Goal: Task Accomplishment & Management: Complete application form

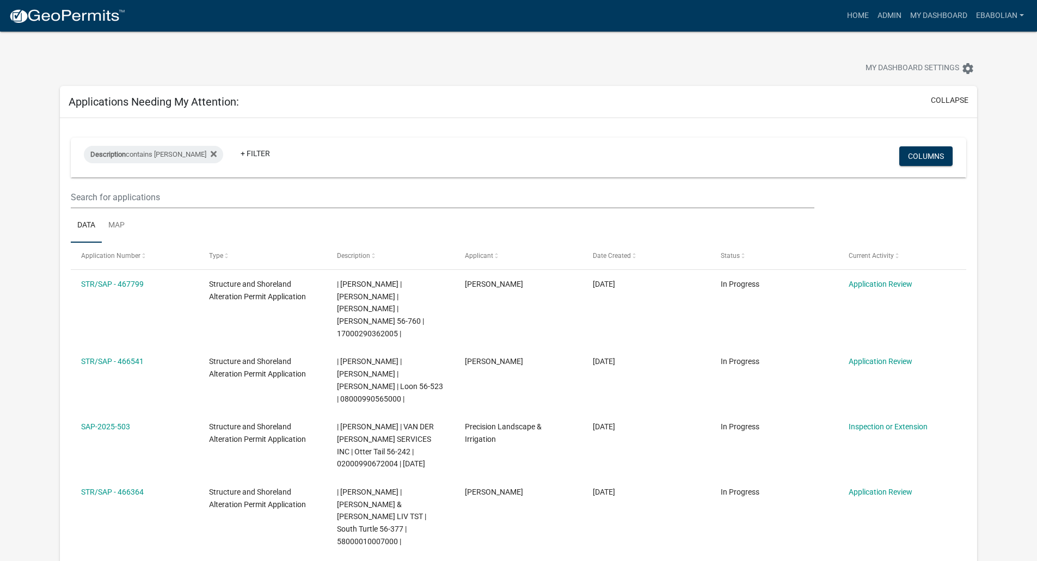
select select "3: 100"
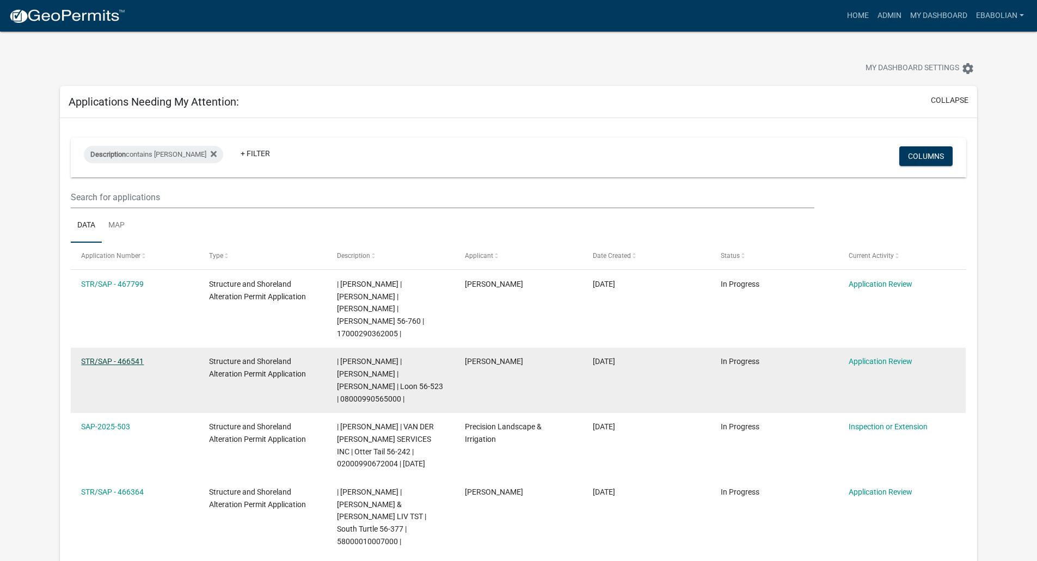
click at [140, 357] on link "STR/SAP - 466541" at bounding box center [112, 361] width 63 height 9
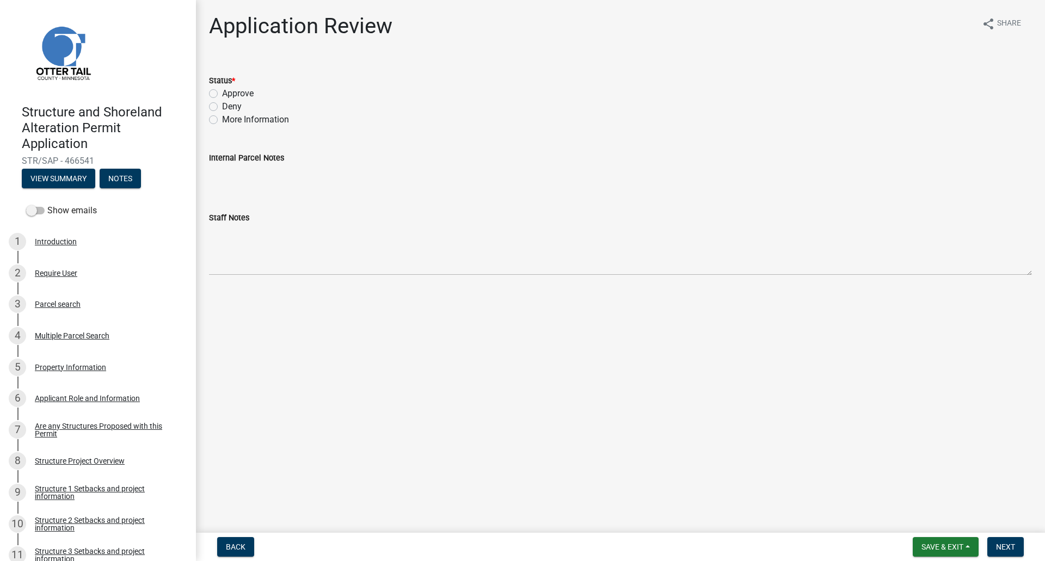
drag, startPoint x: 214, startPoint y: 95, endPoint x: 223, endPoint y: 102, distance: 11.3
click at [222, 95] on label "Approve" at bounding box center [238, 93] width 32 height 13
click at [222, 94] on input "Approve" at bounding box center [225, 90] width 7 height 7
radio input "true"
click at [1001, 547] on span "Next" at bounding box center [1005, 547] width 19 height 9
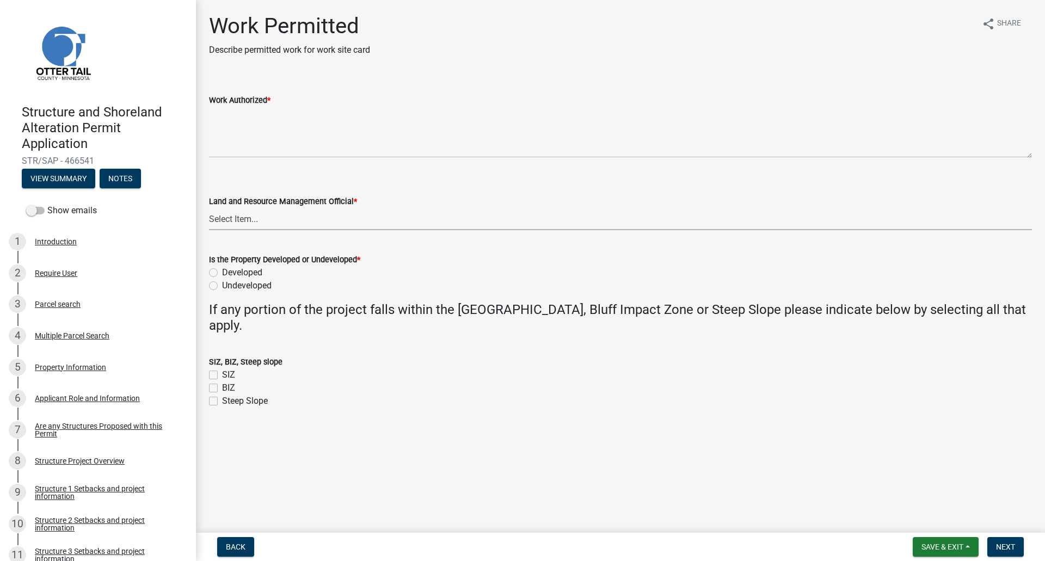
click at [243, 224] on select "Select Item... [PERSON_NAME] [PERSON_NAME] [PERSON_NAME] [PERSON_NAME] [PERSON_…" at bounding box center [620, 219] width 823 height 22
click at [209, 208] on select "Select Item... [PERSON_NAME] [PERSON_NAME] [PERSON_NAME] [PERSON_NAME] [PERSON_…" at bounding box center [620, 219] width 823 height 22
select select "f66be788-4dd6-459d-a9ec-6d83f4dfb709"
click at [222, 270] on label "Developed" at bounding box center [242, 272] width 40 height 13
click at [222, 270] on input "Developed" at bounding box center [225, 269] width 7 height 7
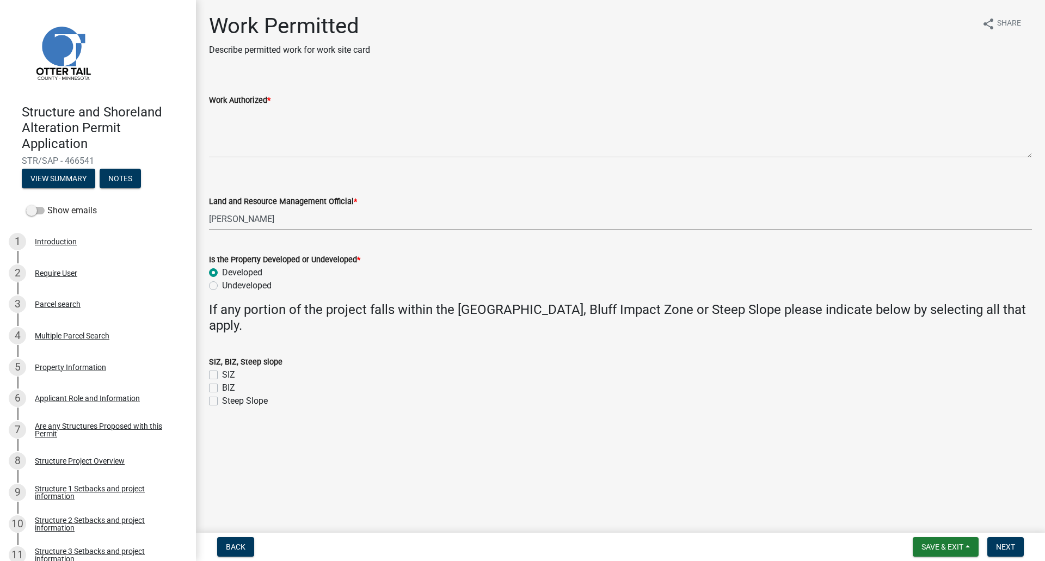
radio input "true"
click at [222, 376] on label "SIZ" at bounding box center [228, 375] width 13 height 13
click at [222, 376] on input "SIZ" at bounding box center [225, 372] width 7 height 7
checkbox input "true"
checkbox input "false"
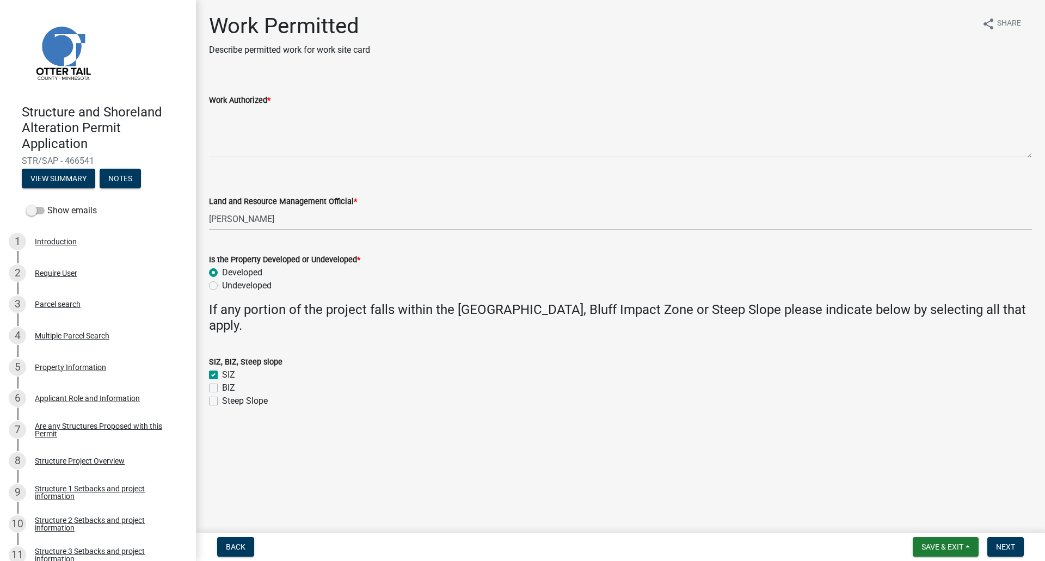
checkbox input "false"
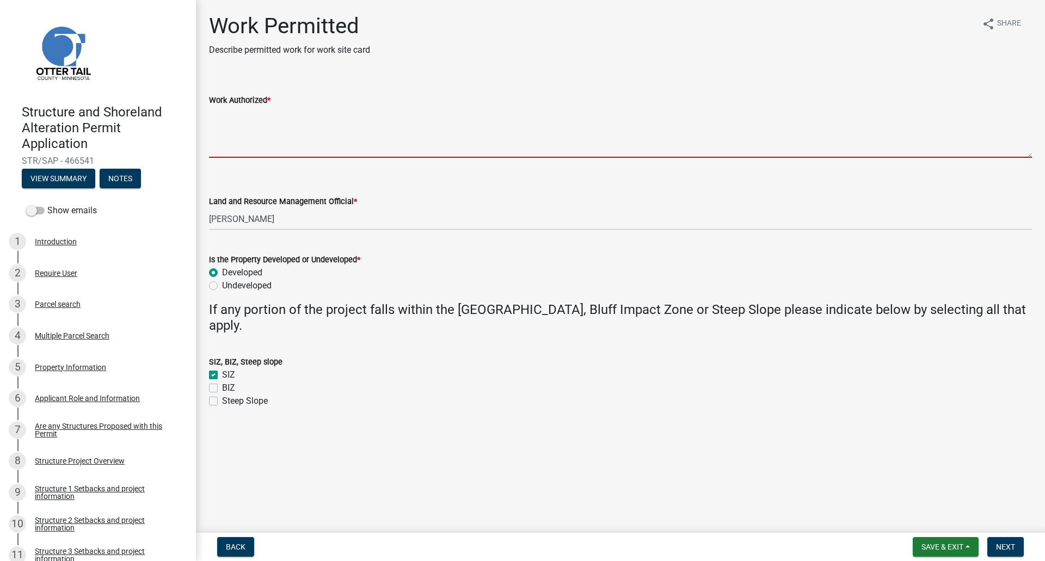
click at [213, 114] on textarea "Work Authorized *" at bounding box center [620, 132] width 823 height 51
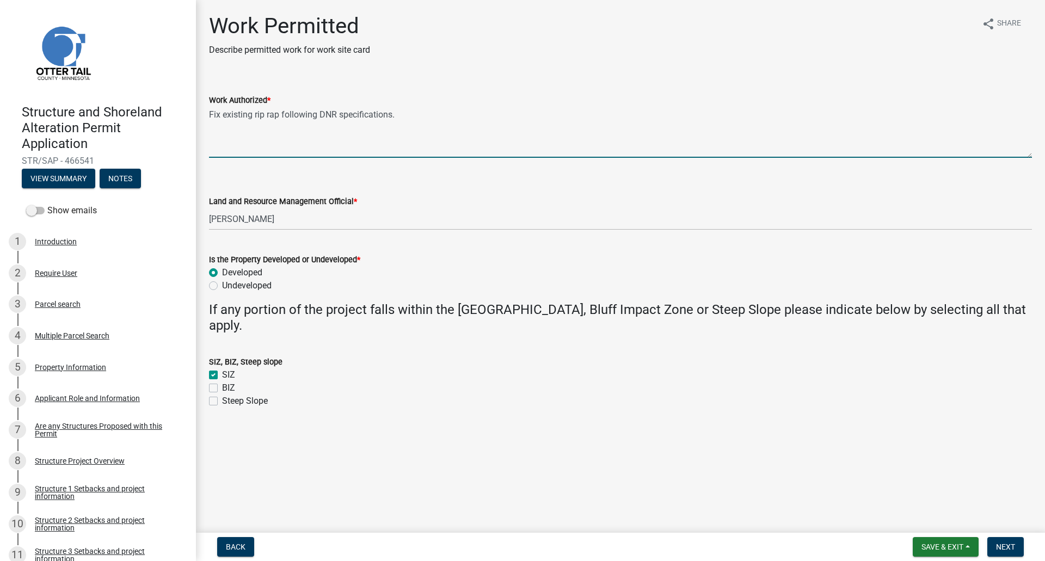
click at [278, 116] on textarea "Fix existing rip rap following DNR specifications." at bounding box center [620, 132] width 823 height 51
click at [515, 117] on textarea "Fix existing rip rap (approx 75 feet of shoreline) following DNR specifications." at bounding box center [620, 132] width 823 height 51
click at [525, 114] on textarea "Fix existing rip rap (approx 75 feet of shoreline) following DNR specifications." at bounding box center [620, 132] width 823 height 51
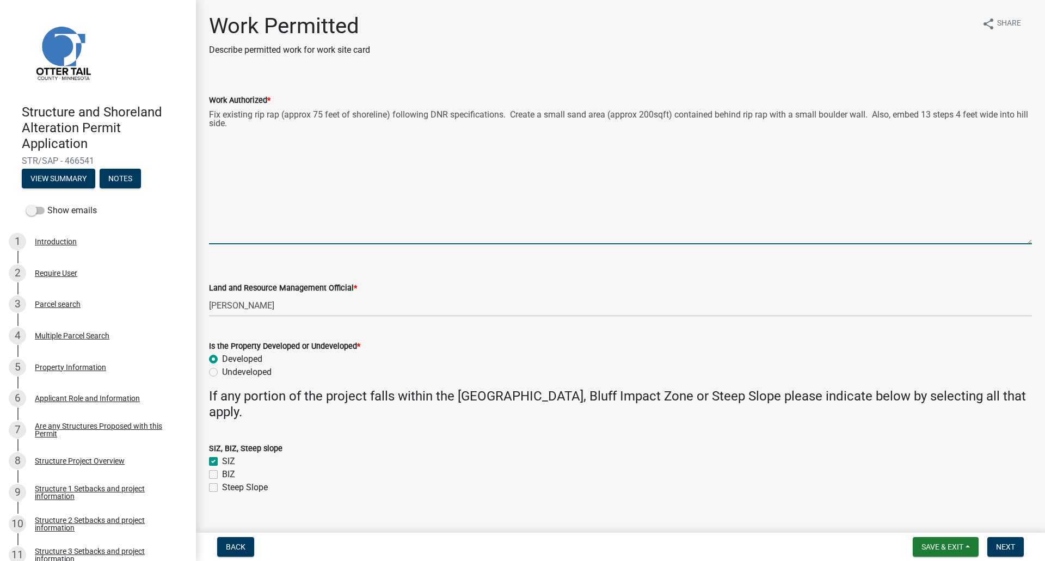
drag, startPoint x: 1031, startPoint y: 157, endPoint x: 1015, endPoint y: 244, distance: 88.5
click at [1015, 244] on textarea "Fix existing rip rap (approx 75 feet of shoreline) following DNR specifications…" at bounding box center [620, 176] width 823 height 138
click at [254, 129] on textarea "Fix existing rip rap (approx 75 feet of shoreline) following DNR specifications…" at bounding box center [620, 176] width 823 height 138
click at [269, 142] on textarea "Fix existing rip rap (approx 75 feet of shoreline) following DNR specifications…" at bounding box center [620, 176] width 823 height 138
paste textarea "Excavate soil for block steps in hill going down to lake."
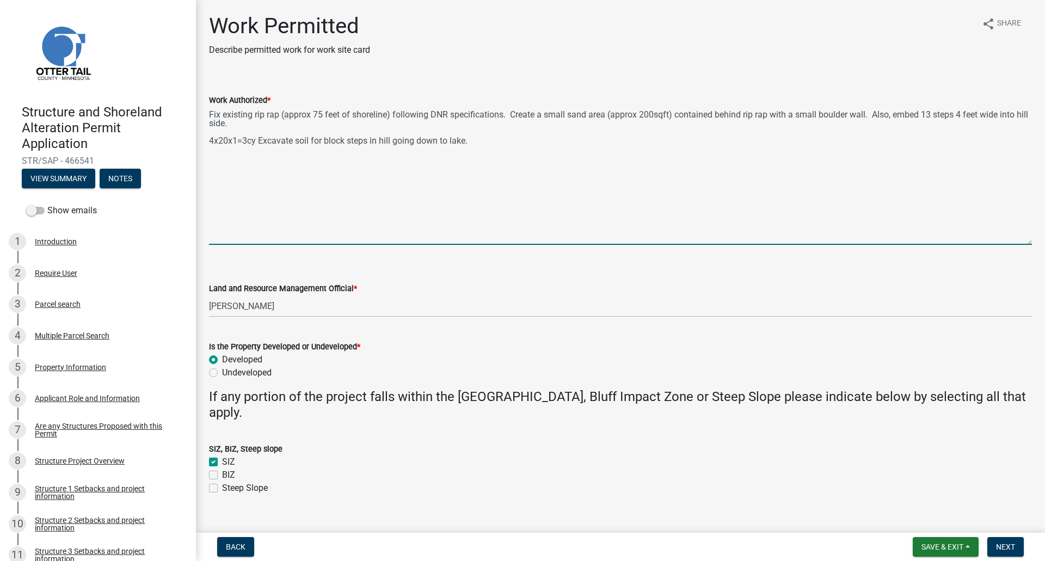
click at [473, 139] on textarea "Fix existing rip rap (approx 75 feet of shoreline) following DNR specifications…" at bounding box center [620, 176] width 823 height 138
click at [261, 151] on textarea "Fix existing rip rap (approx 75 feet of shoreline) following DNR specifications…" at bounding box center [620, 176] width 823 height 138
paste textarea "Install new class 5 base and block steps"
click at [271, 161] on textarea "Fix existing rip rap (approx 75 feet of shoreline) following DNR specifications…" at bounding box center [620, 176] width 823 height 138
paste textarea "Install washed sand in area behind rip rap"
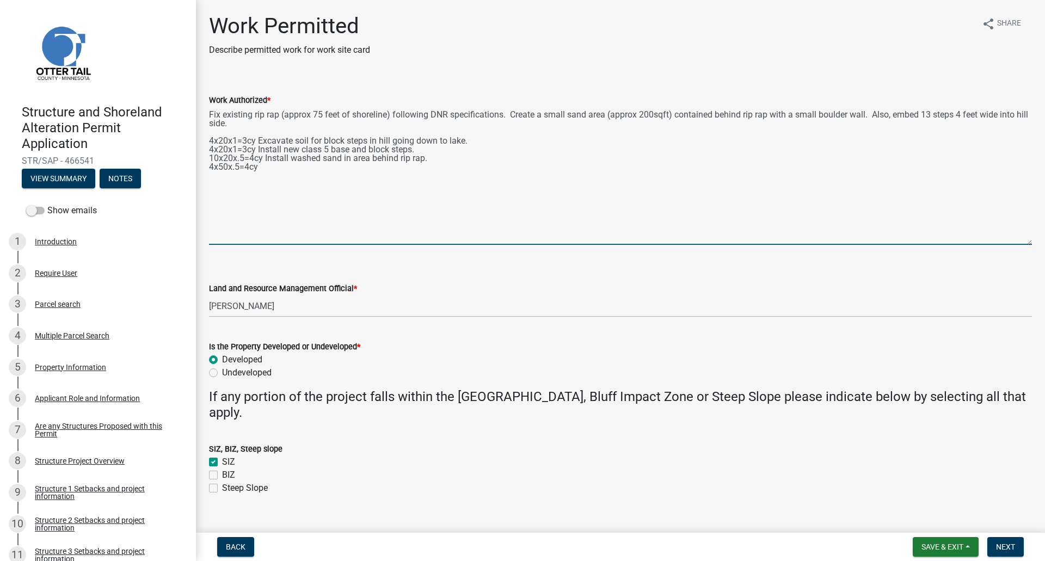
click at [264, 169] on textarea "Fix existing rip rap (approx 75 feet of shoreline) following DNR specifications…" at bounding box center [620, 176] width 823 height 138
paste textarea "Install 4'ft x 50 wide washed sand path behind rip rap"
click at [246, 124] on textarea "Fix existing rip rap (approx 75 feet of shoreline) following DNR specifications…" at bounding box center [620, 176] width 823 height 138
click at [474, 170] on textarea "Fix existing rip rap (approx 75 feet of shoreline) following DNR specifications…" at bounding box center [620, 176] width 823 height 138
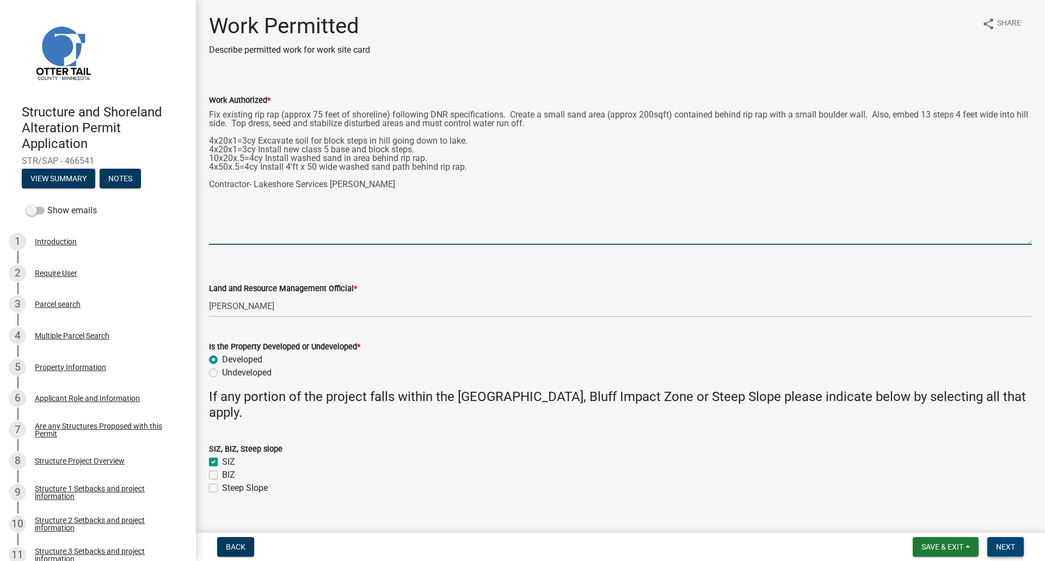
type textarea "Fix existing rip rap (approx 75 feet of shoreline) following DNR specifications…"
click at [1009, 546] on span "Next" at bounding box center [1005, 547] width 19 height 9
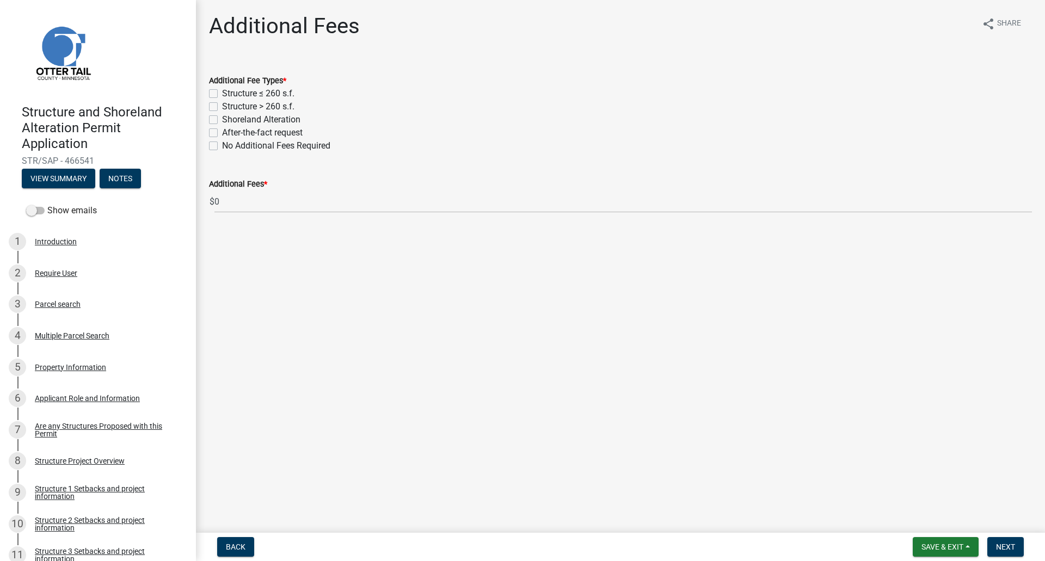
click at [222, 146] on label "No Additional Fees Required" at bounding box center [276, 145] width 108 height 13
click at [222, 146] on input "No Additional Fees Required" at bounding box center [225, 142] width 7 height 7
checkbox input "true"
checkbox input "false"
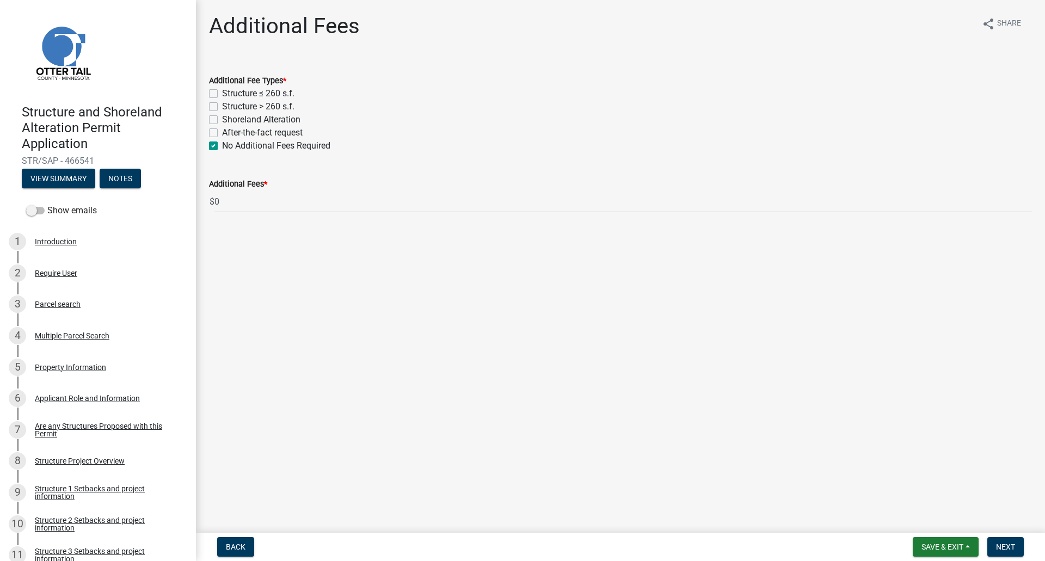
checkbox input "false"
checkbox input "true"
click at [1012, 544] on span "Next" at bounding box center [1005, 547] width 19 height 9
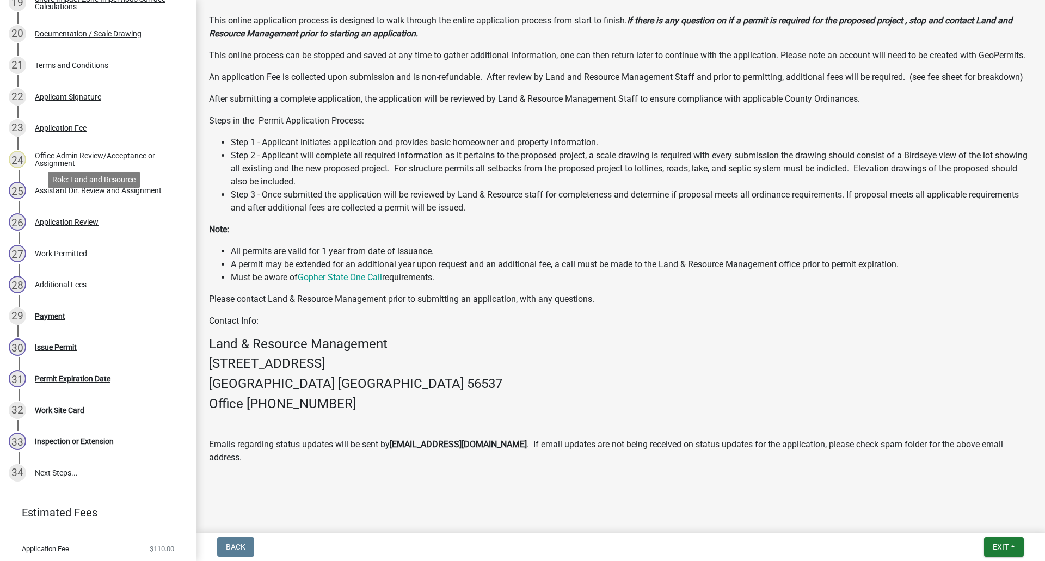
scroll to position [832, 0]
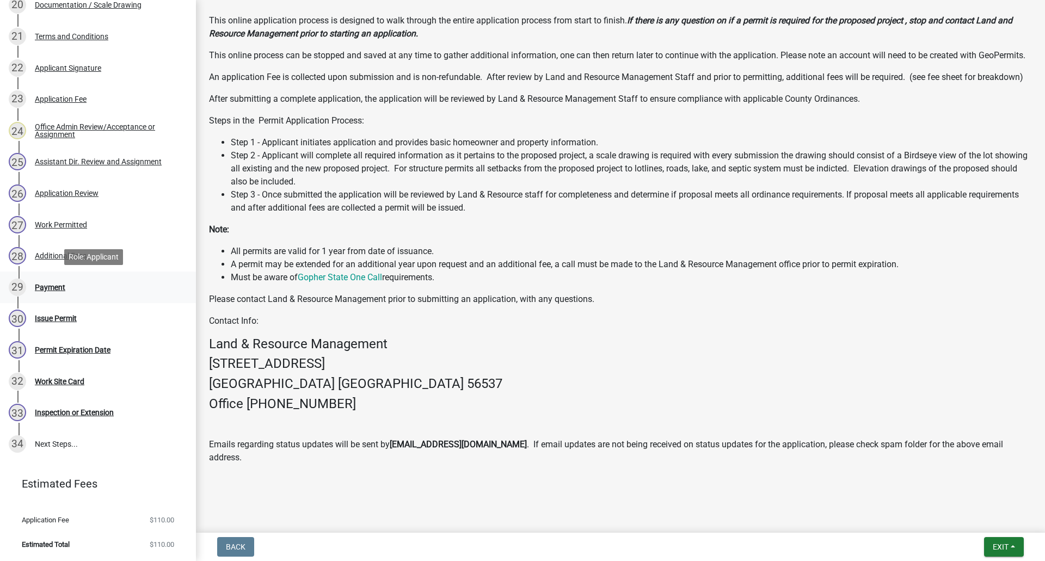
click at [54, 286] on div "Payment" at bounding box center [50, 288] width 30 height 8
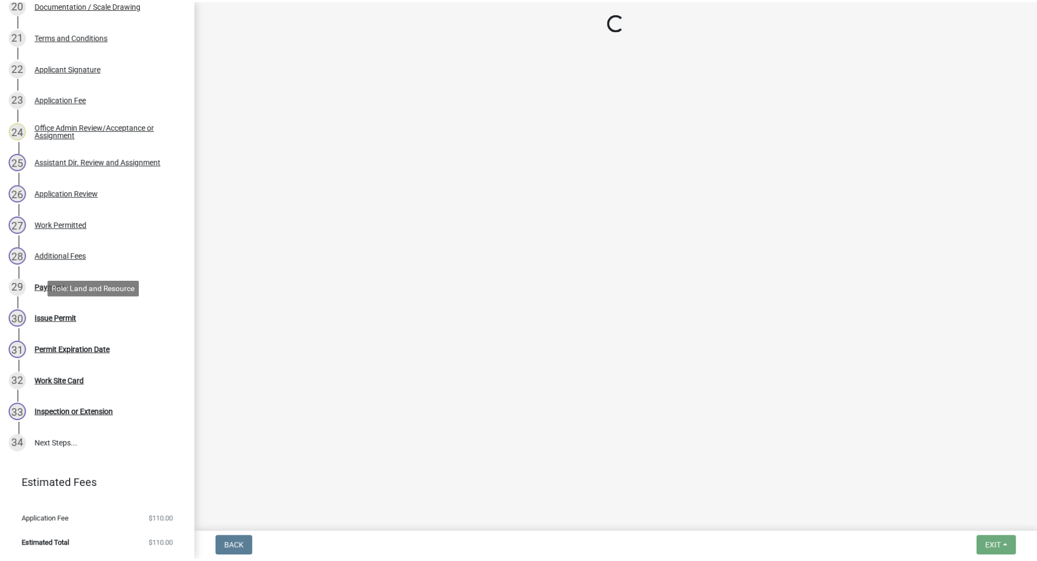
scroll to position [0, 0]
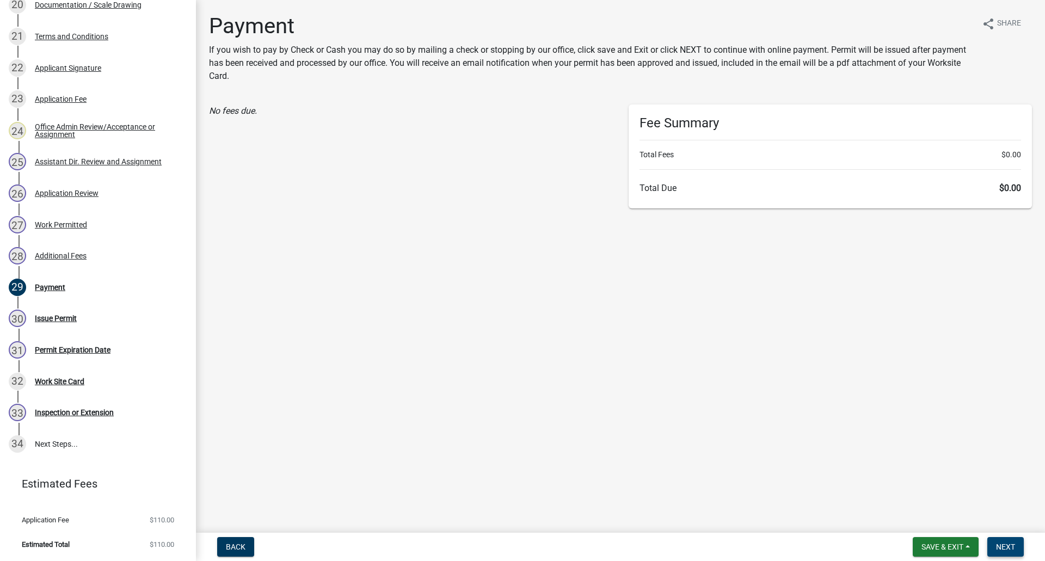
click at [1007, 550] on span "Next" at bounding box center [1005, 547] width 19 height 9
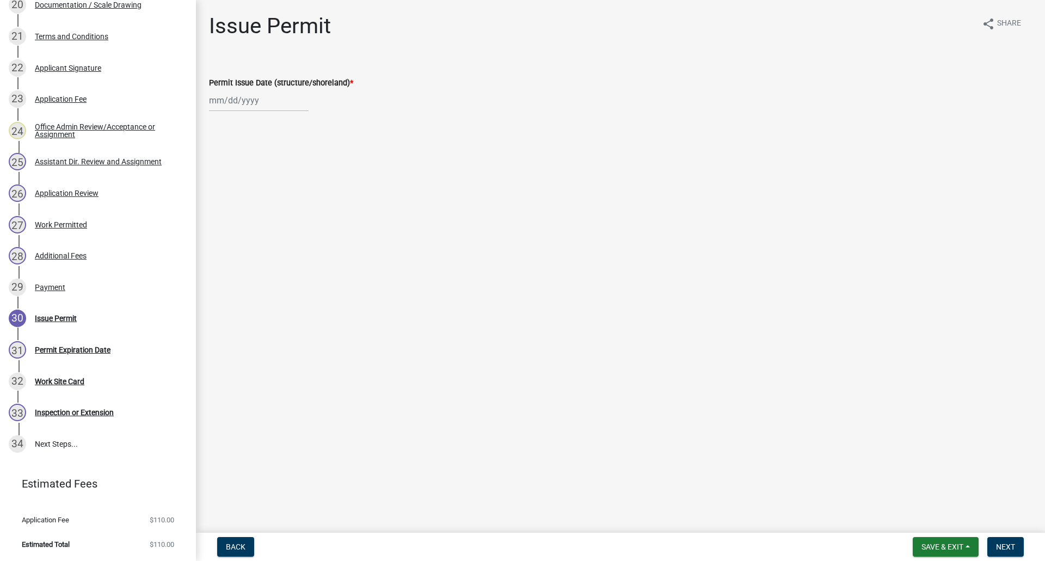
select select "8"
select select "2025"
click at [243, 105] on div "[PERSON_NAME] Feb Mar Apr [PERSON_NAME][DATE] Oct Nov [DATE] 1526 1527 1528 152…" at bounding box center [259, 100] width 100 height 22
click at [223, 227] on div "25" at bounding box center [219, 227] width 17 height 17
type input "[DATE]"
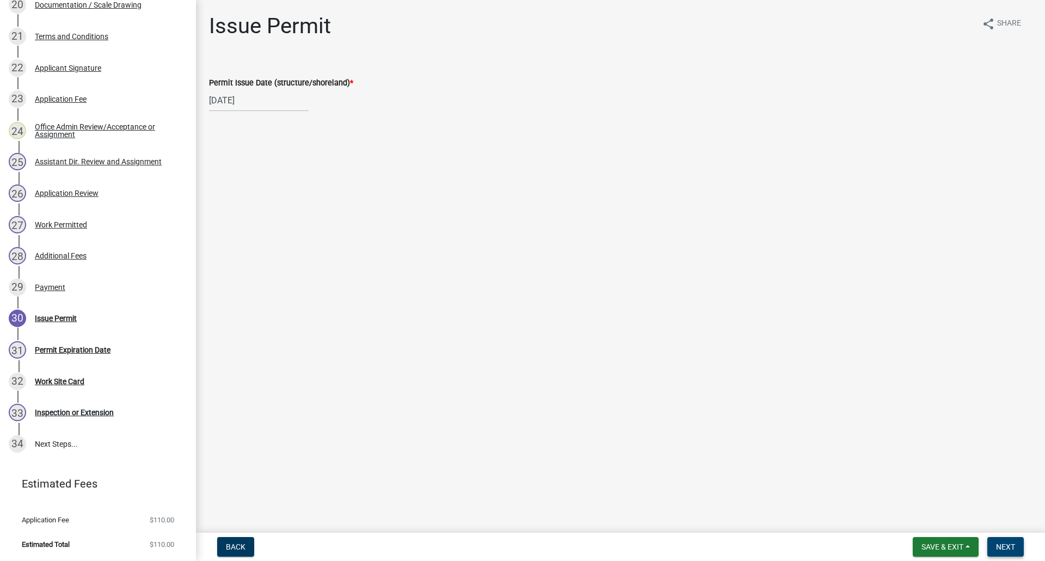
click at [1008, 547] on span "Next" at bounding box center [1005, 547] width 19 height 9
click at [1008, 548] on span "Next" at bounding box center [1005, 547] width 19 height 9
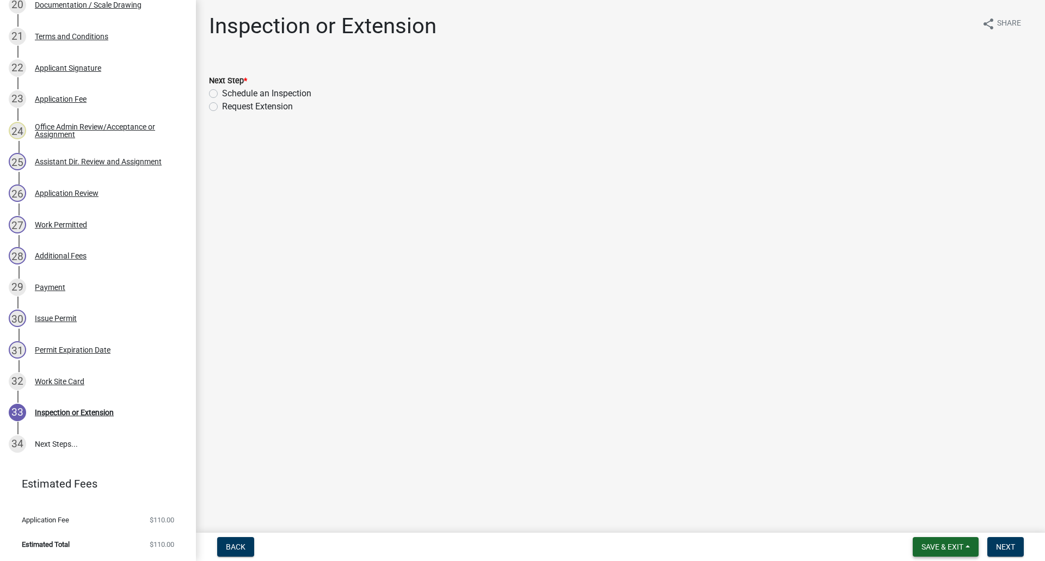
click at [922, 546] on span "Save & Exit" at bounding box center [943, 547] width 42 height 9
click at [917, 521] on button "Save & Exit" at bounding box center [935, 519] width 87 height 26
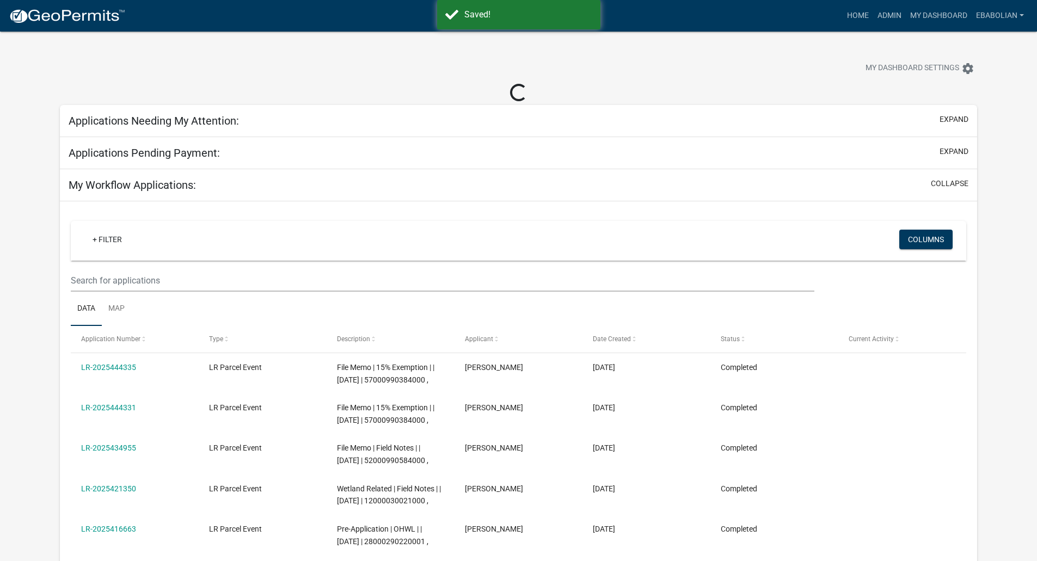
select select "3: 100"
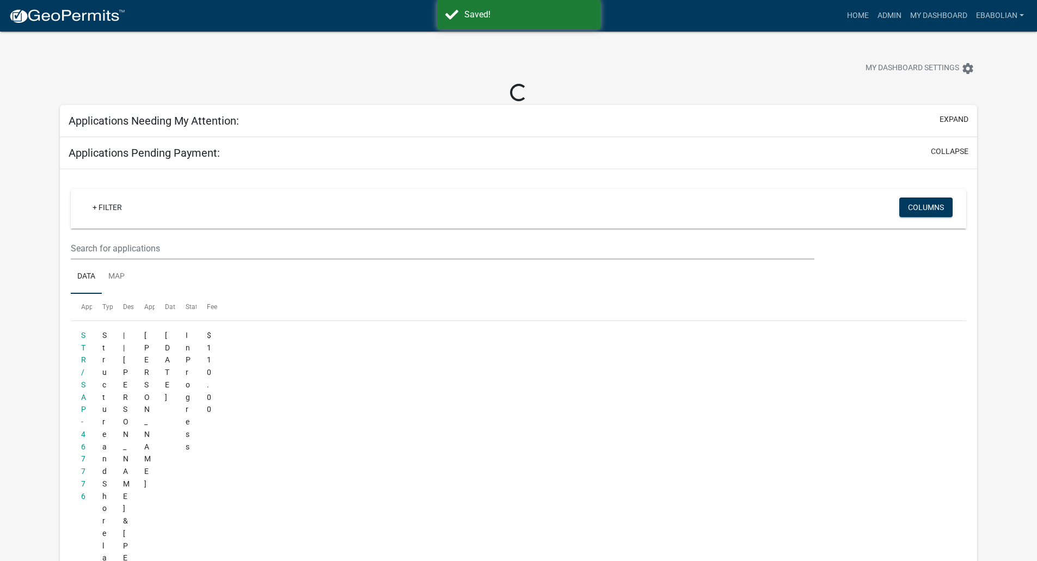
select select "3: 100"
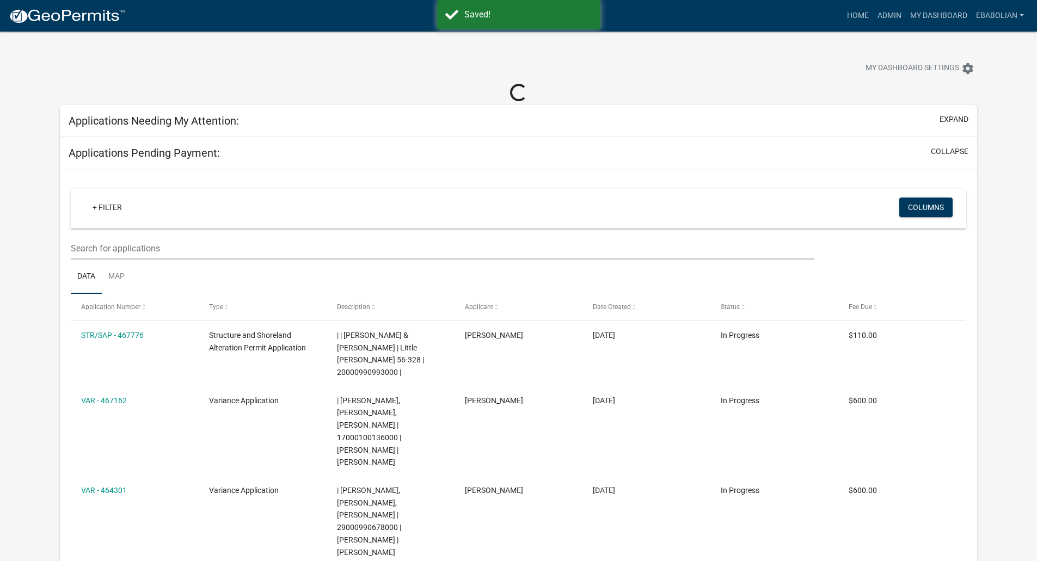
select select "3: 100"
